Goal: Task Accomplishment & Management: Complete application form

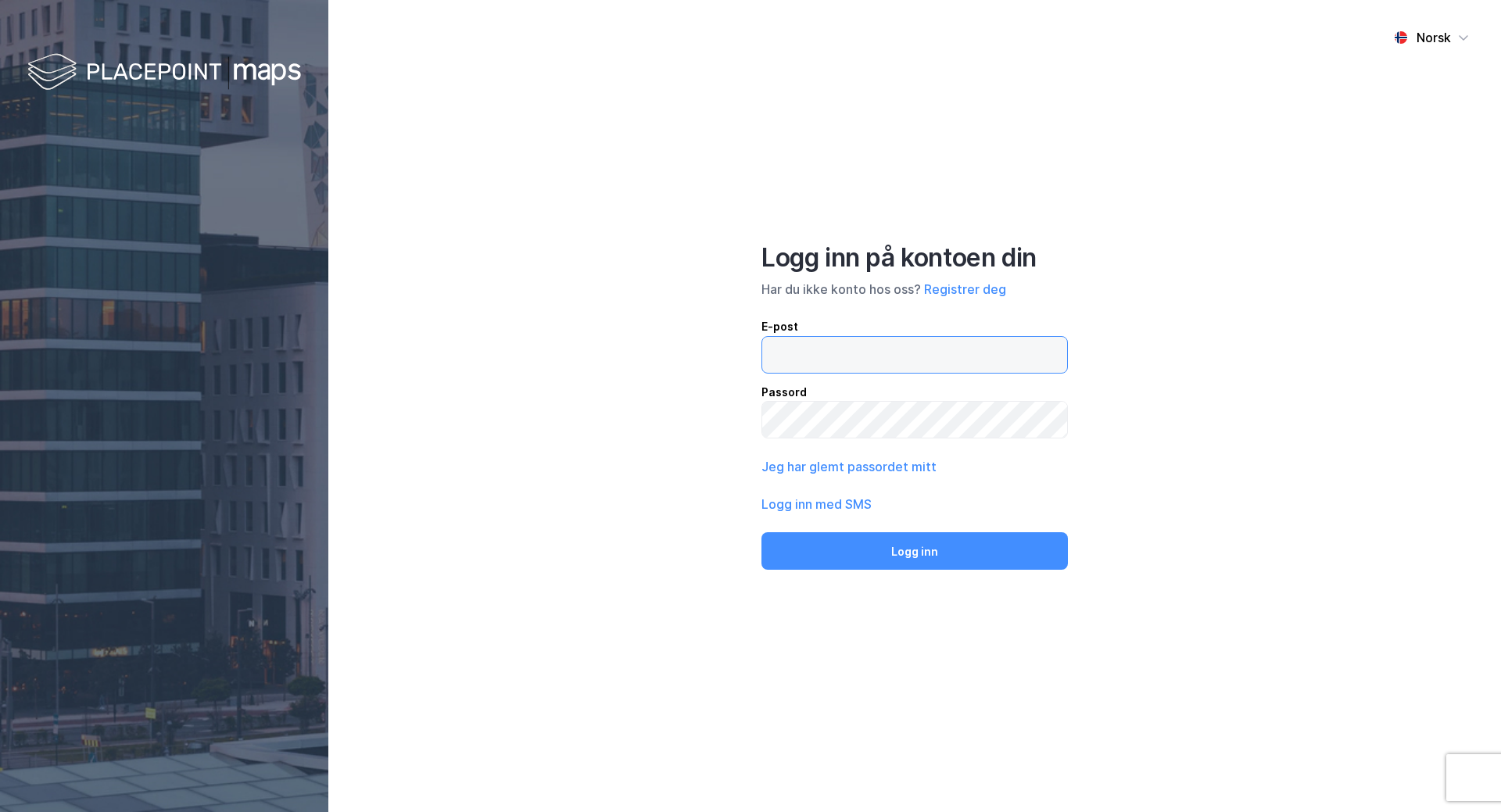
click at [876, 358] on input "email" at bounding box center [915, 355] width 305 height 36
click at [689, 504] on div "Norsk Logg inn på kontoen din Har du ikke konto hos oss? Registrer deg E-post P…" at bounding box center [915, 406] width 1173 height 812
click at [964, 282] on button "Registrer deg" at bounding box center [965, 289] width 82 height 19
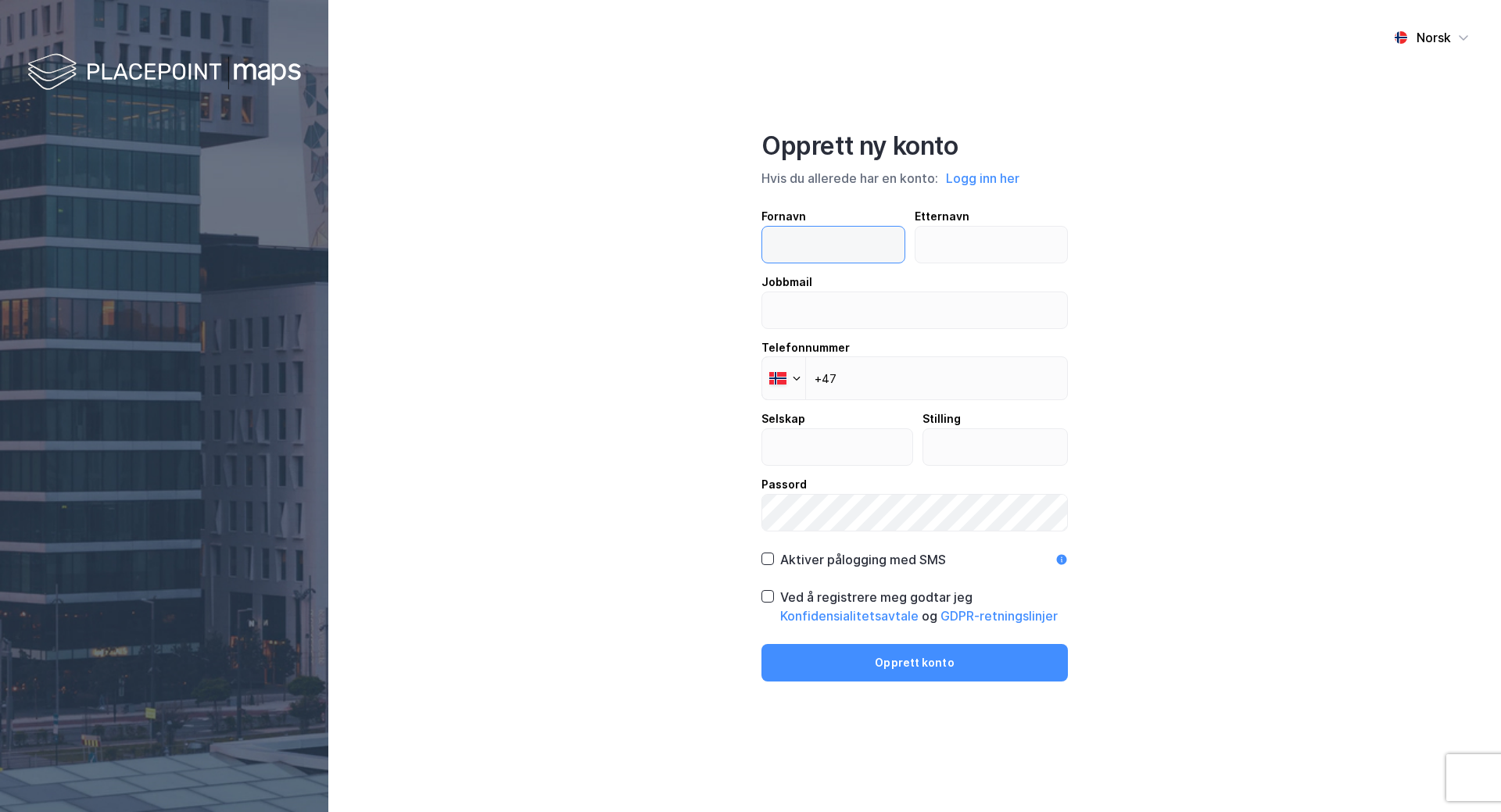
click at [869, 255] on input "text" at bounding box center [833, 245] width 142 height 36
type input "[PERSON_NAME]"
type input "Lutdal"
click at [970, 320] on input "[EMAIL_ADDRESS][DOMAIN_NAME]" at bounding box center [915, 311] width 305 height 36
type input "[EMAIL_ADDRESS][DOMAIN_NAME]"
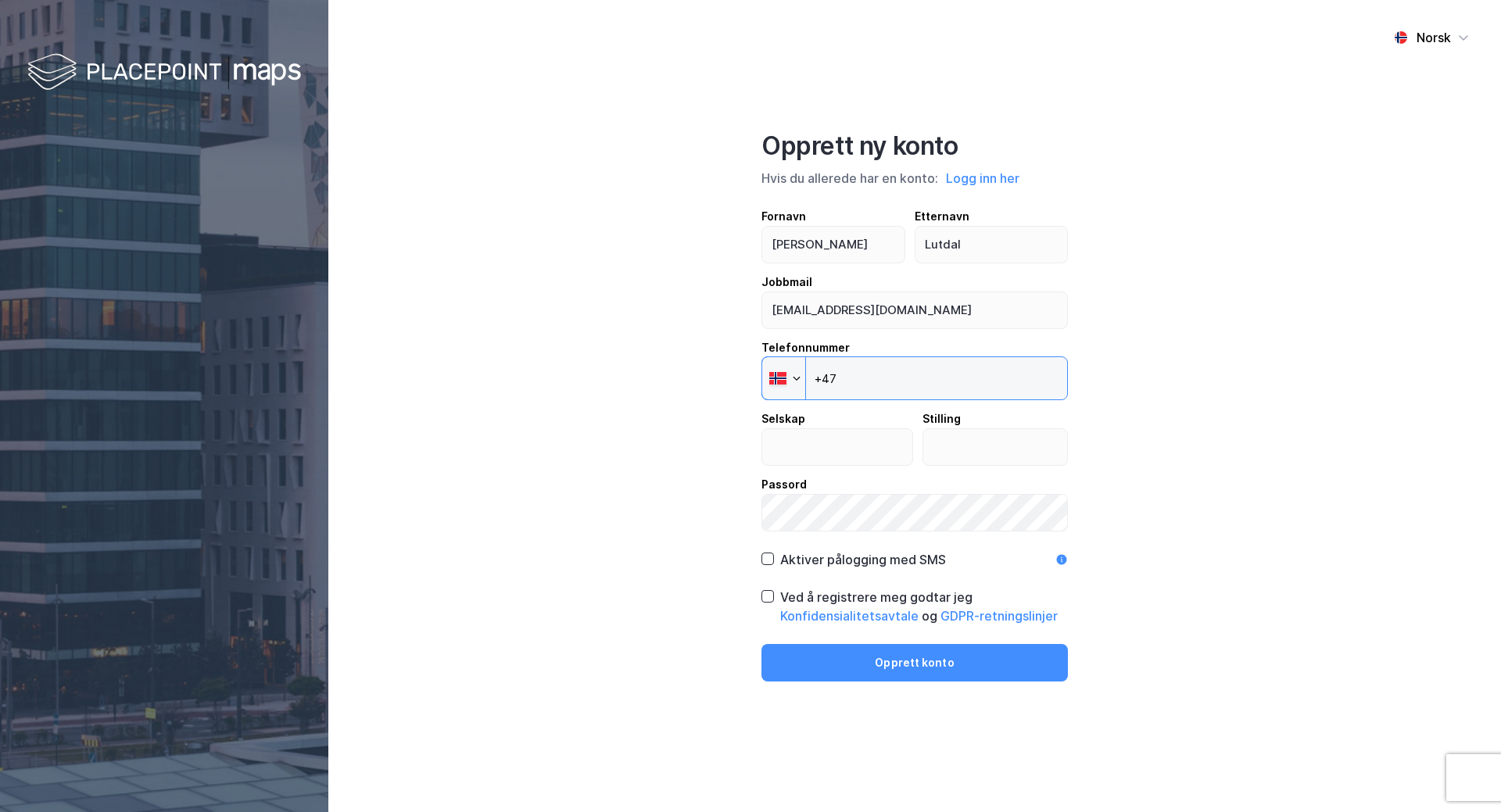
click at [943, 384] on input "+47" at bounding box center [915, 378] width 307 height 44
type input "[PHONE_NUMBER]"
click at [879, 448] on input "text" at bounding box center [837, 448] width 150 height 36
type input "Eiendomsmegler 1 MN"
type input "Regionsleder"
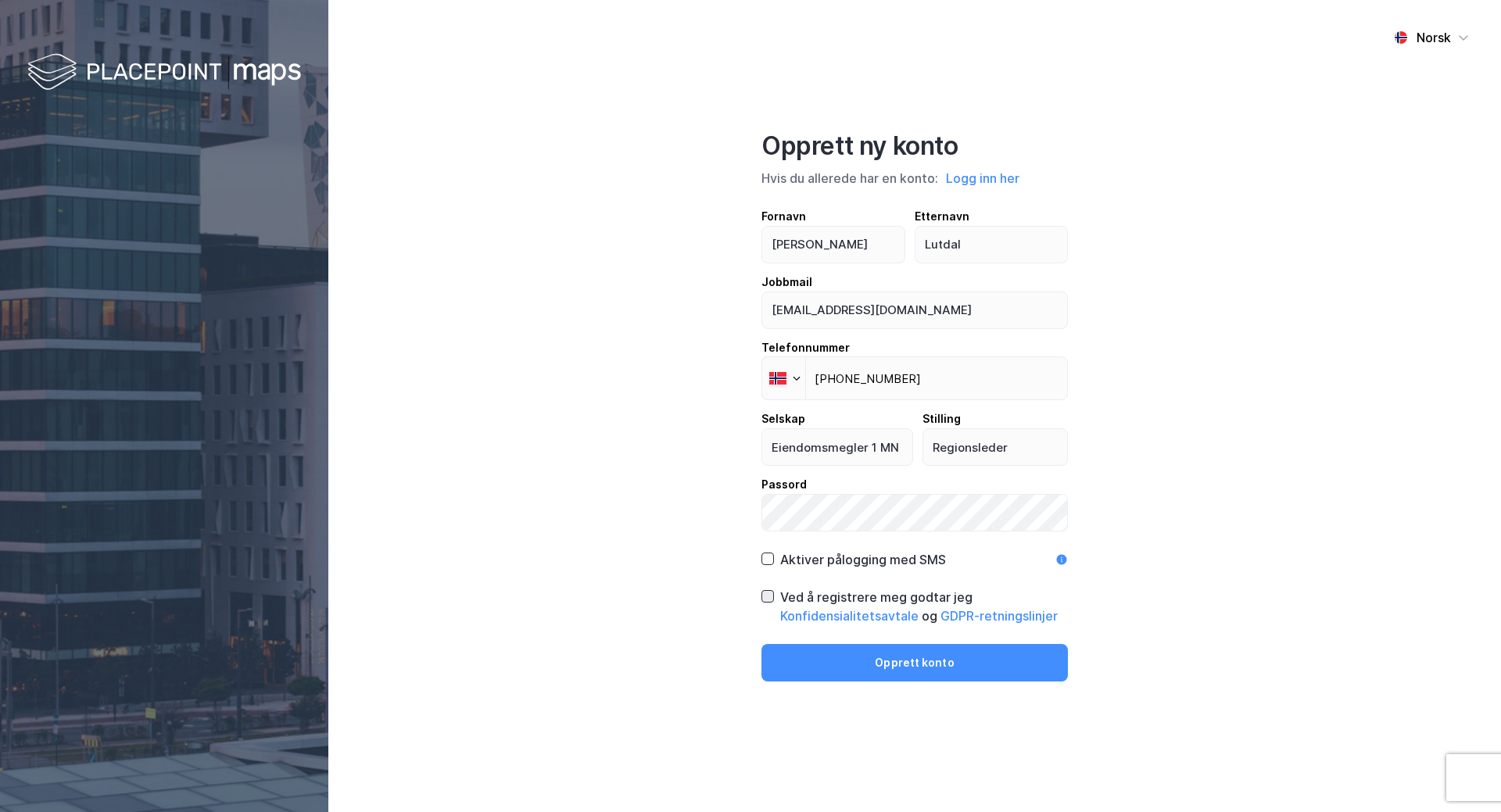
click at [771, 598] on icon at bounding box center [767, 596] width 11 height 11
click at [870, 655] on button "Opprett konto" at bounding box center [915, 662] width 307 height 37
